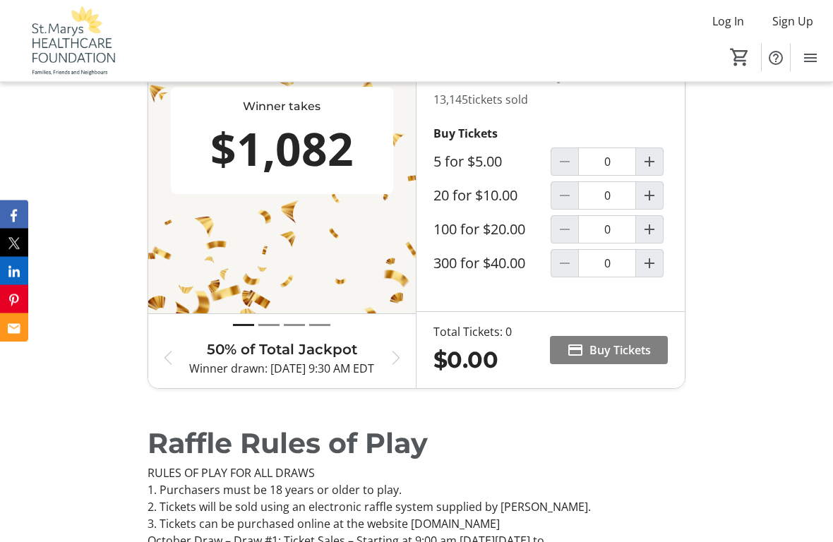
scroll to position [664, 0]
click at [613, 347] on span "Buy Tickets" at bounding box center [620, 350] width 61 height 17
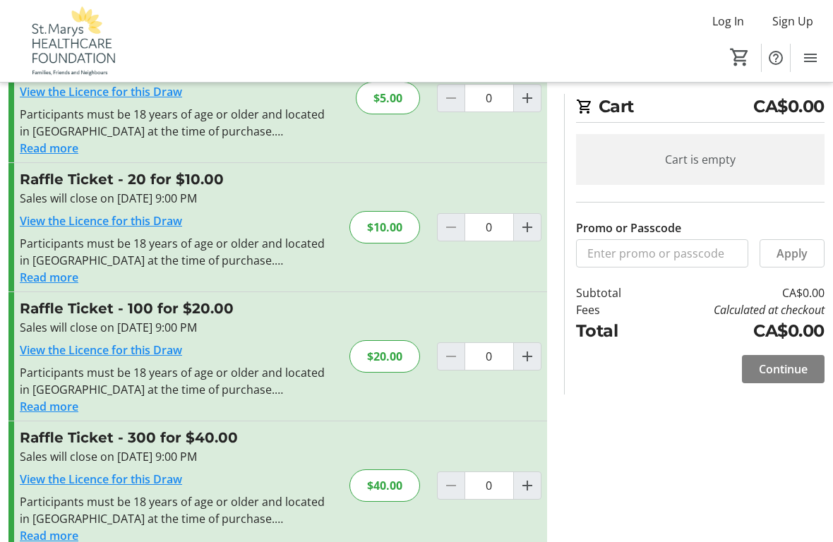
scroll to position [108, 0]
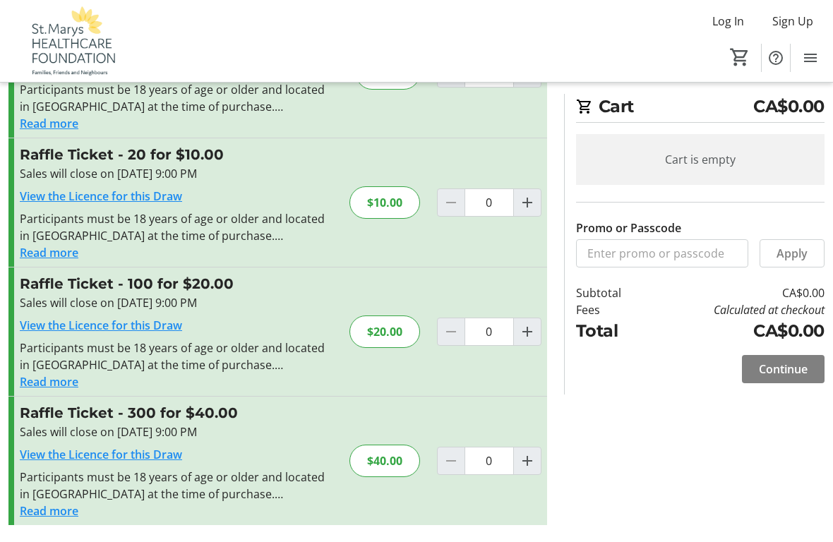
click at [533, 328] on mat-icon "Increment by one" at bounding box center [527, 331] width 17 height 17
type input "1"
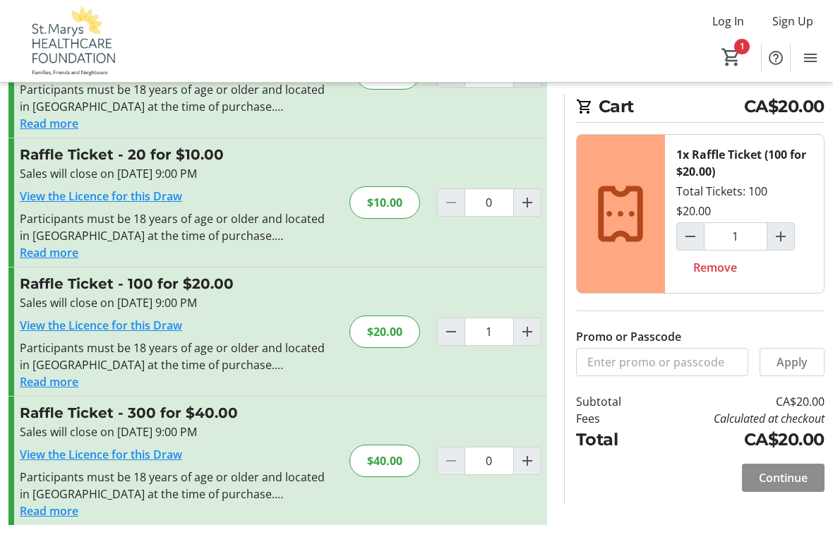
click at [777, 387] on span "Continue" at bounding box center [783, 478] width 49 height 17
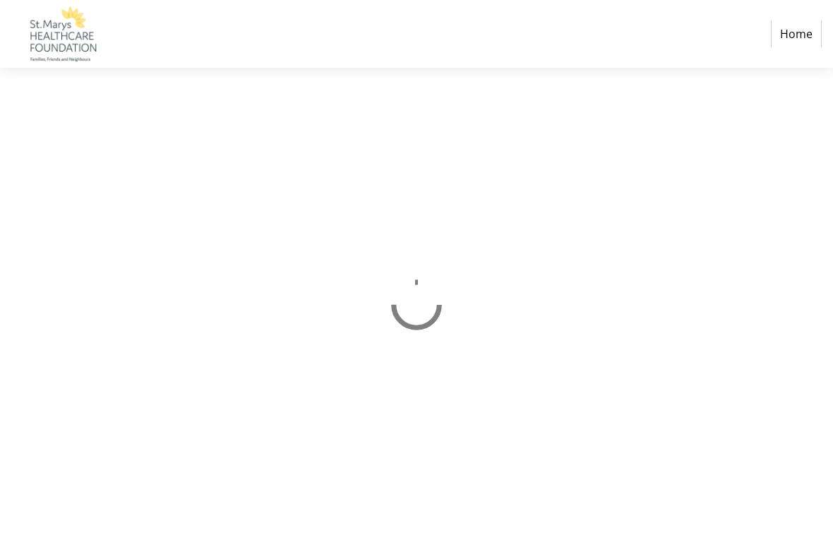
select select "CA"
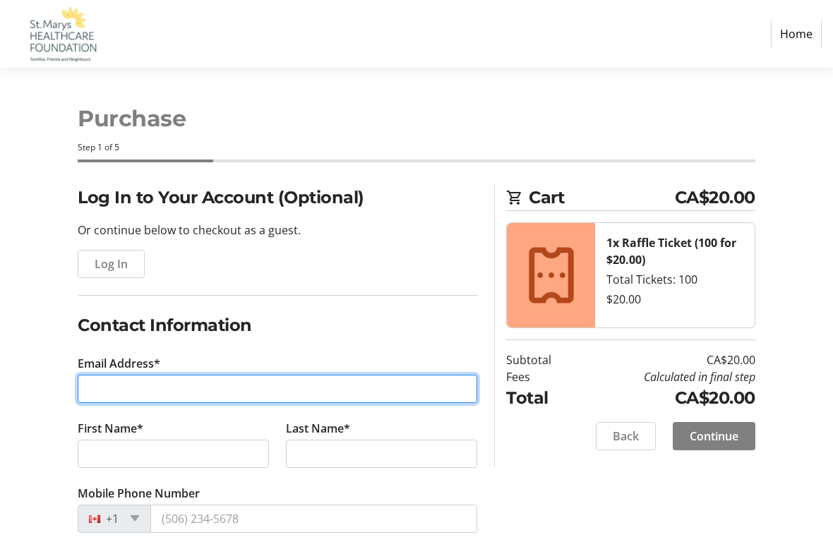
click at [141, 381] on input "Email Address*" at bounding box center [278, 389] width 400 height 28
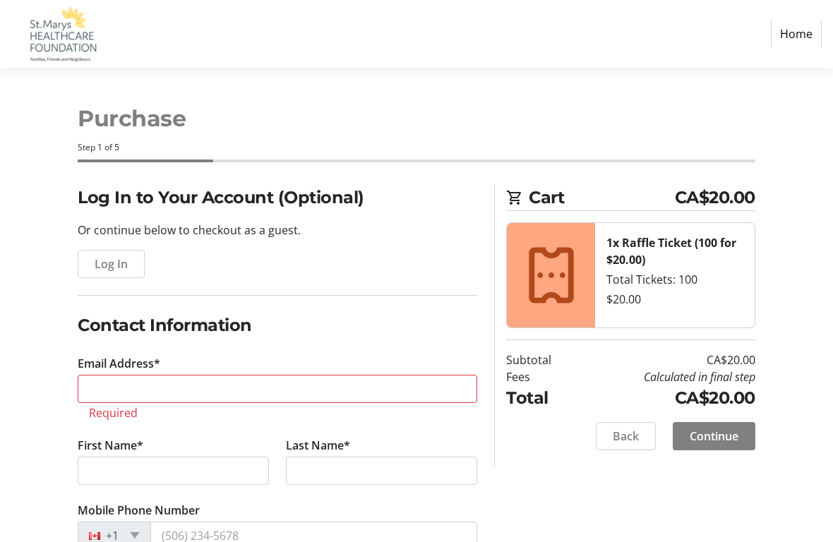
type input "[PHONE_NUMBER]"
select select "ON"
type input "[GEOGRAPHIC_DATA][STREET_ADDRESS]"
type input "[PERSON_NAME]"
type input "[STREET_ADDRESS][PERSON_NAME]"
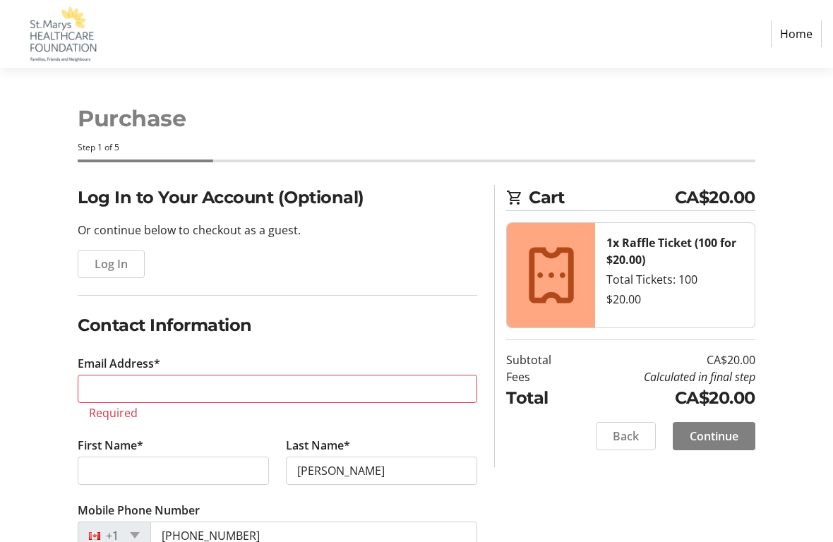
type input "[PERSON_NAME]"
type input "[EMAIL_ADDRESS][DOMAIN_NAME]"
type input "St Marys"
type input "N4X 1C3"
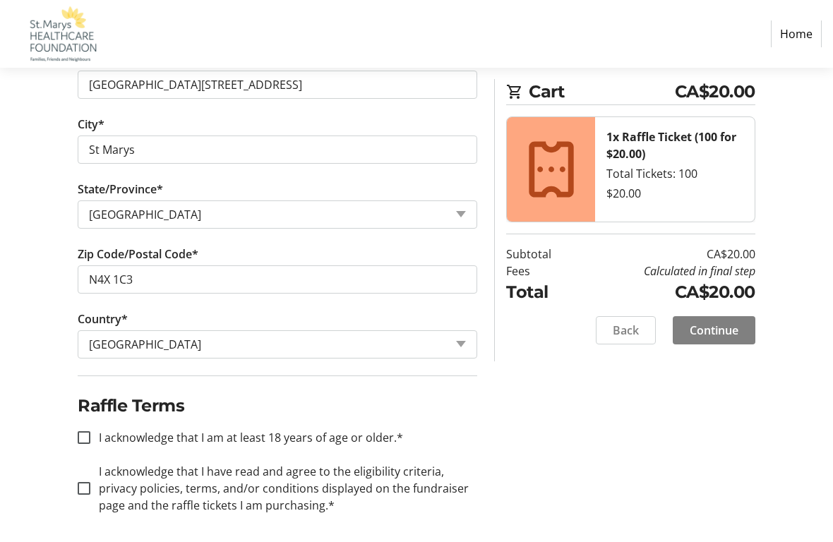
scroll to position [694, 0]
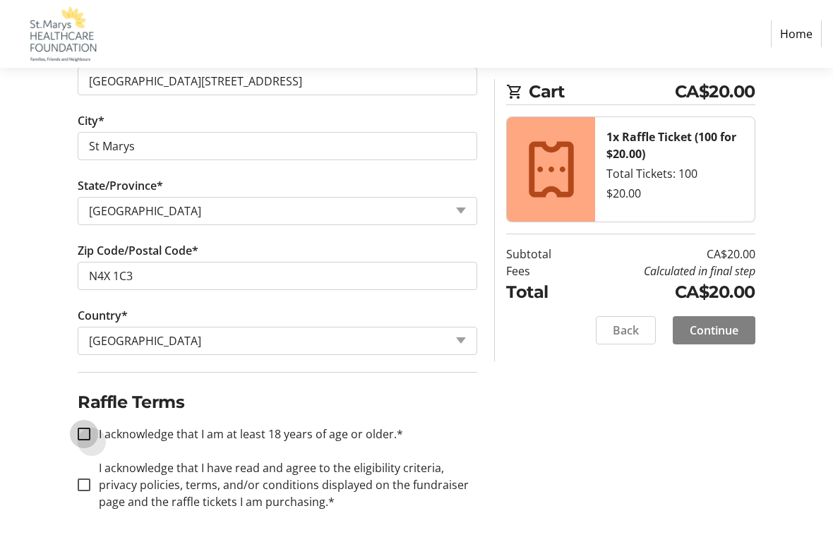
click at [86, 387] on input "I acknowledge that I am at least 18 years of age or older.*" at bounding box center [84, 434] width 13 height 13
checkbox input "true"
click at [95, 387] on div at bounding box center [84, 485] width 34 height 34
checkbox input "true"
click at [720, 332] on span "Continue" at bounding box center [714, 330] width 49 height 17
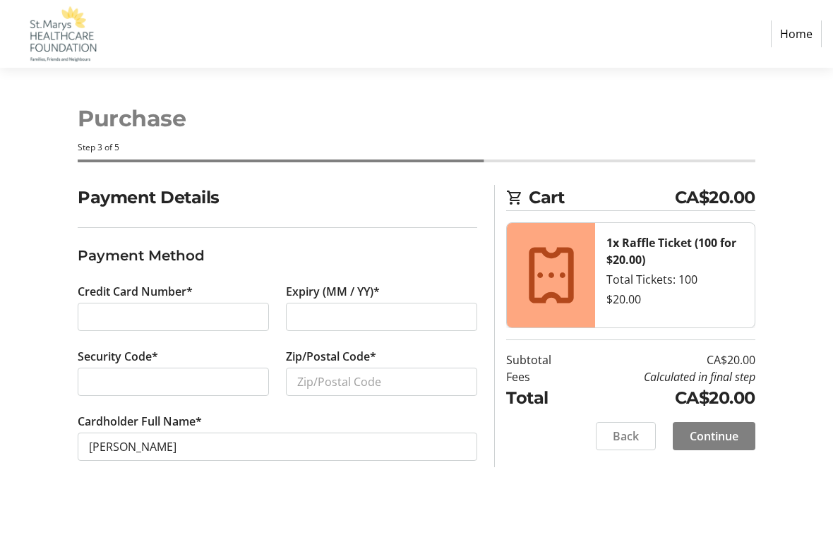
click at [136, 387] on div at bounding box center [173, 382] width 191 height 28
click at [389, 382] on input "Zip/Postal Code*" at bounding box center [381, 382] width 191 height 28
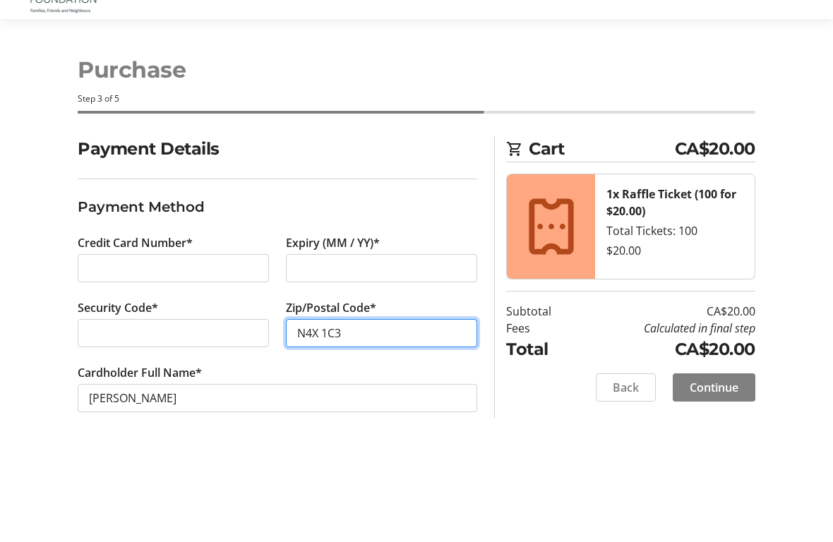
type input "N4X 1C3"
click at [716, 387] on span "Continue" at bounding box center [714, 436] width 49 height 17
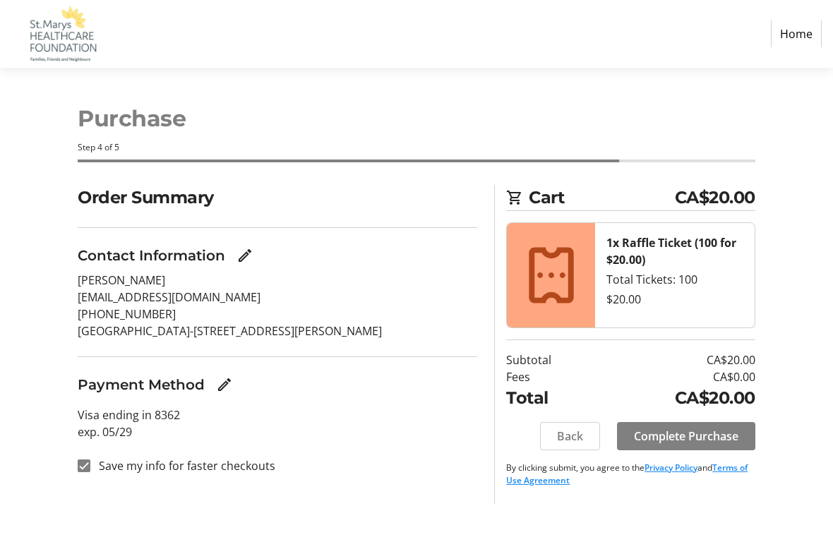
click at [683, 387] on span "Complete Purchase" at bounding box center [686, 436] width 104 height 17
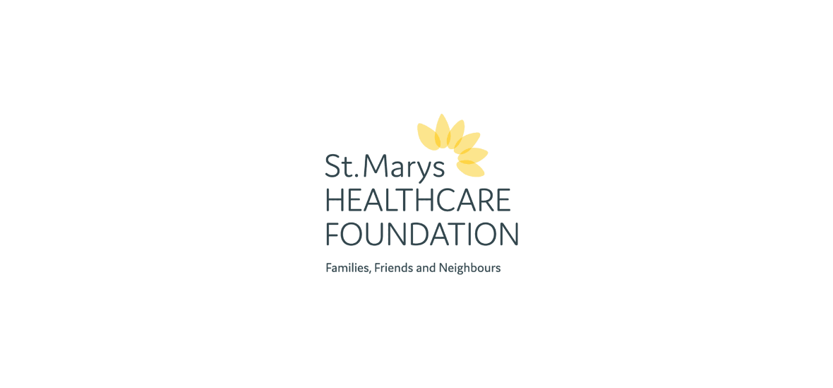
scroll to position [-30, 0]
